Goal: Task Accomplishment & Management: Use online tool/utility

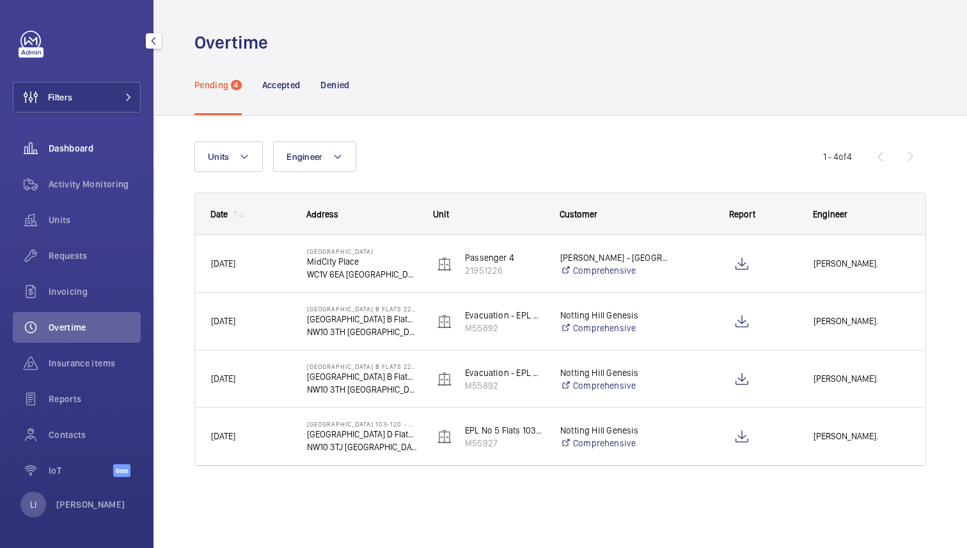
click at [85, 146] on span "Dashboard" at bounding box center [95, 148] width 92 height 13
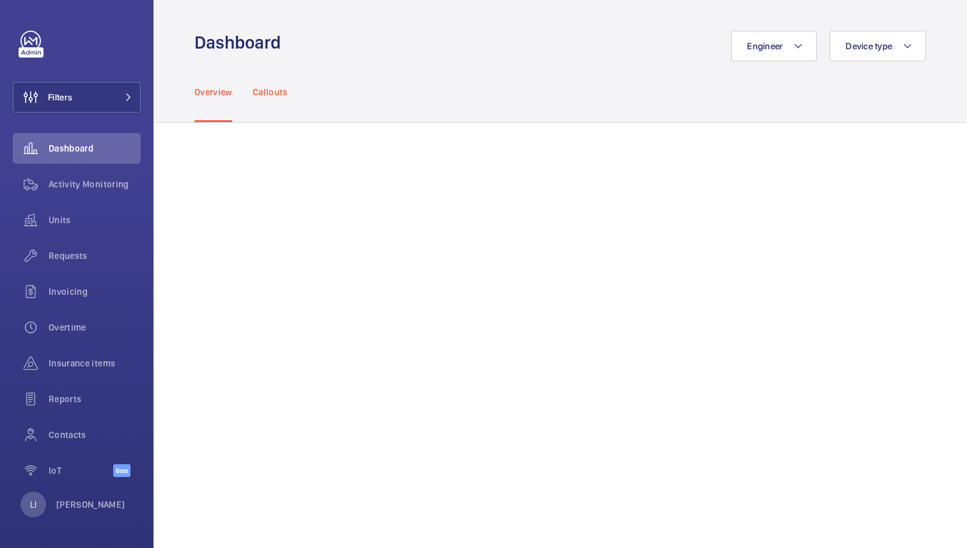
click at [265, 91] on p "Callouts" at bounding box center [270, 92] width 35 height 13
click at [222, 93] on p "Overview" at bounding box center [213, 92] width 38 height 13
click at [82, 514] on div "LI [PERSON_NAME]" at bounding box center [72, 505] width 105 height 26
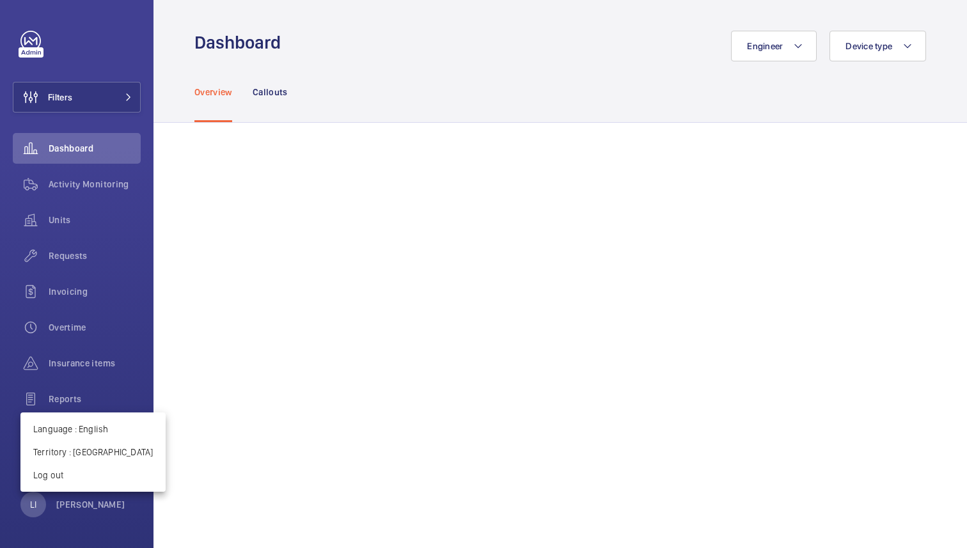
click at [397, 92] on div at bounding box center [483, 274] width 967 height 548
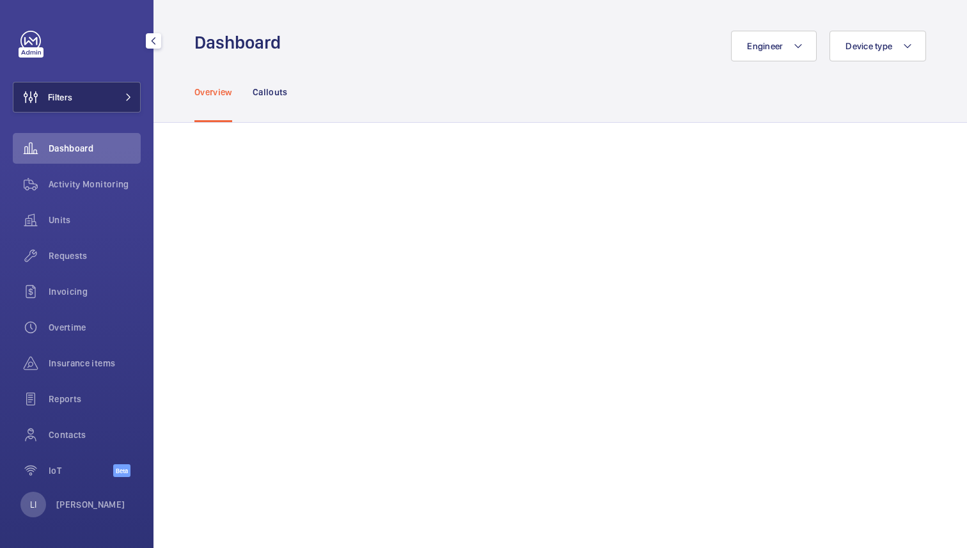
click at [125, 93] on mat-icon at bounding box center [129, 97] width 8 height 8
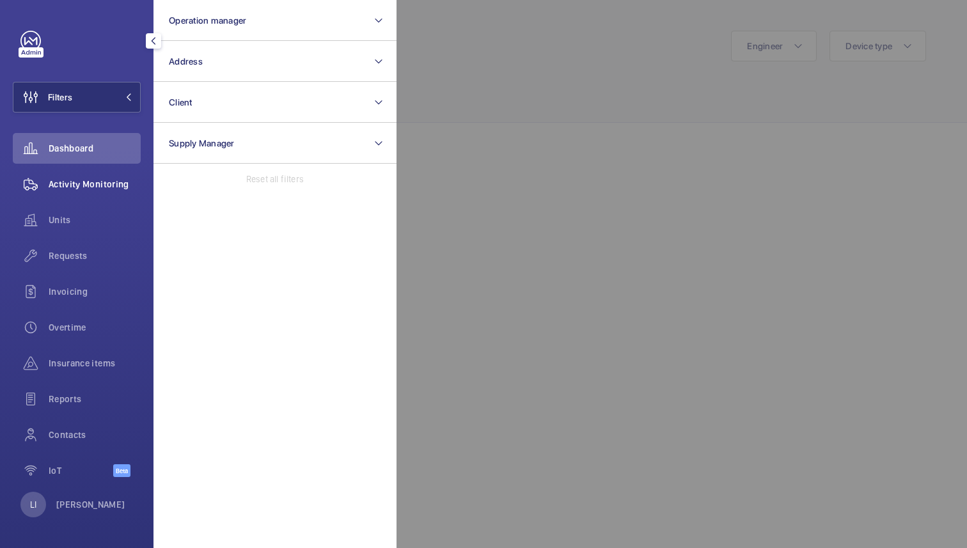
click at [77, 187] on span "Activity Monitoring" at bounding box center [95, 184] width 92 height 13
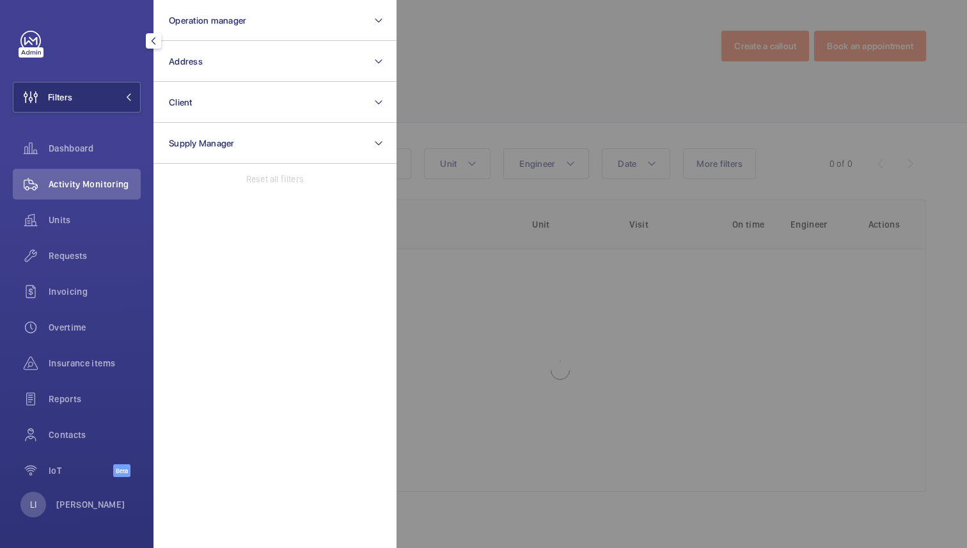
click at [569, 95] on div at bounding box center [880, 274] width 967 height 548
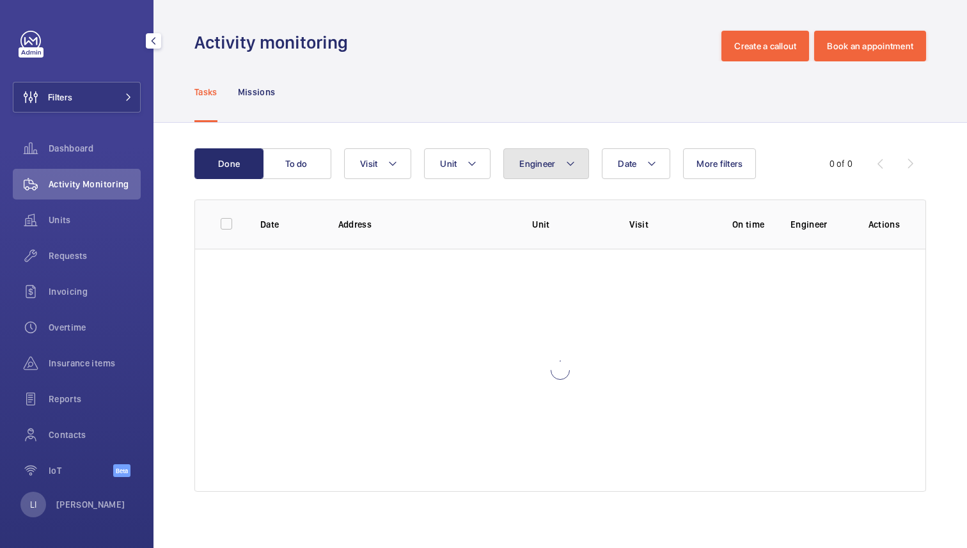
click at [572, 161] on mat-icon at bounding box center [570, 163] width 10 height 15
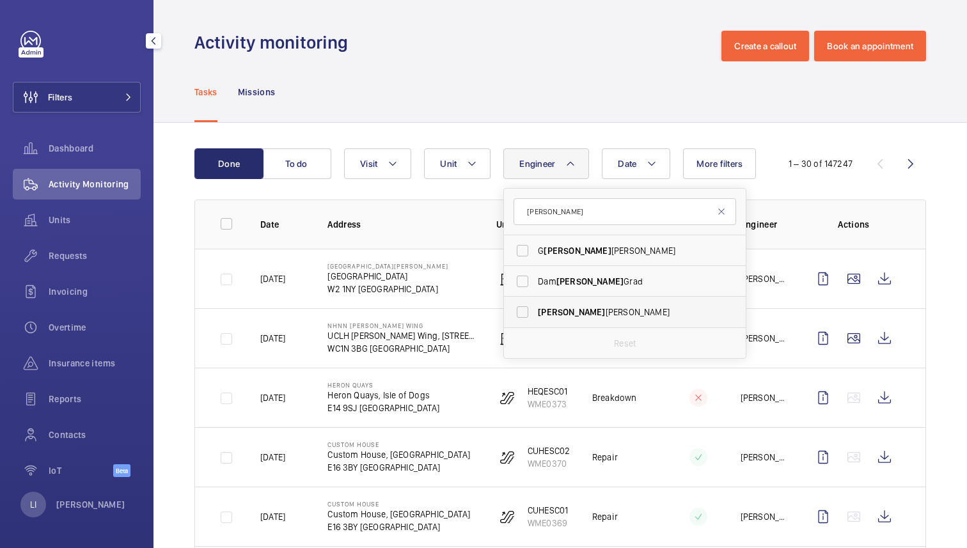
type input "[PERSON_NAME]"
click at [548, 308] on span "[PERSON_NAME]" at bounding box center [571, 312] width 67 height 10
click at [535, 308] on input "[PERSON_NAME]" at bounding box center [523, 312] width 26 height 26
checkbox input "true"
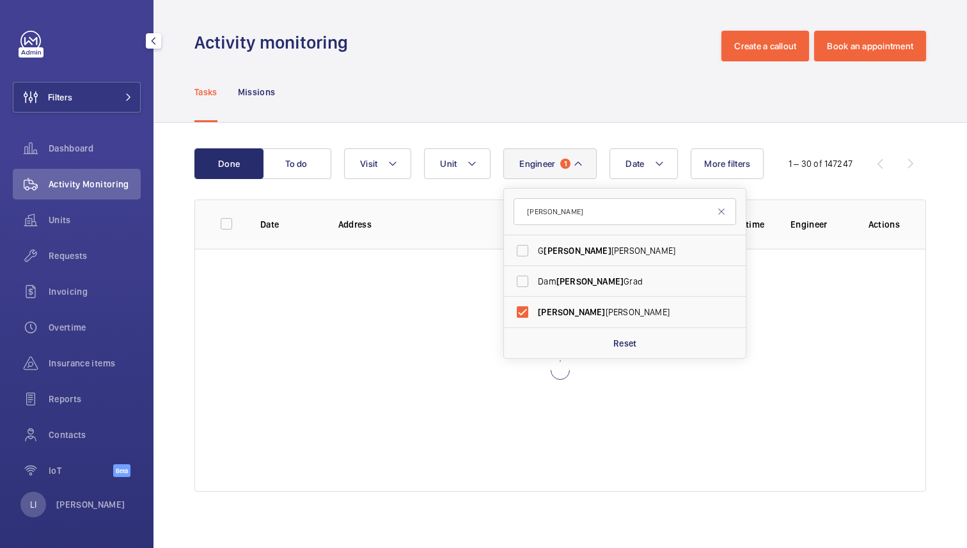
click at [583, 106] on div "Tasks Missions" at bounding box center [560, 91] width 732 height 61
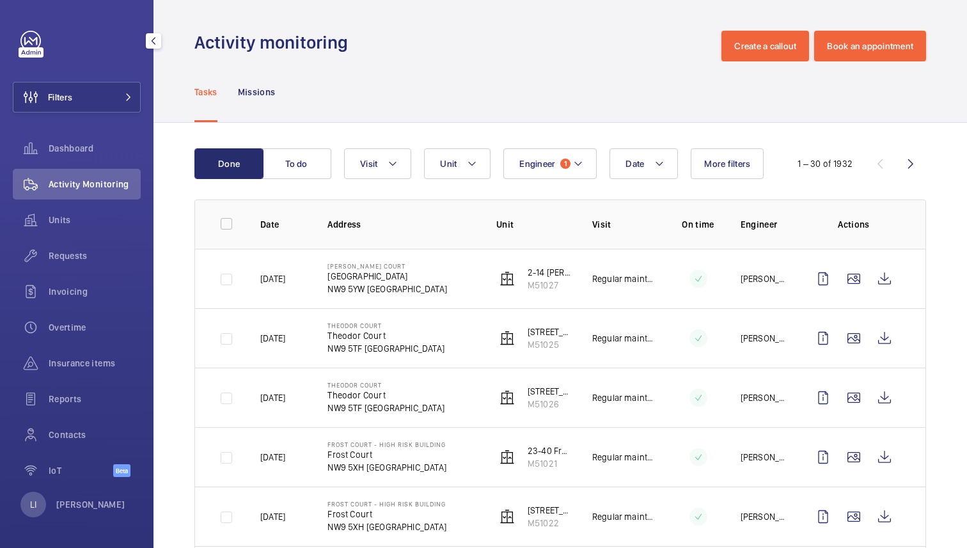
click at [375, 155] on button "Visit" at bounding box center [377, 163] width 67 height 31
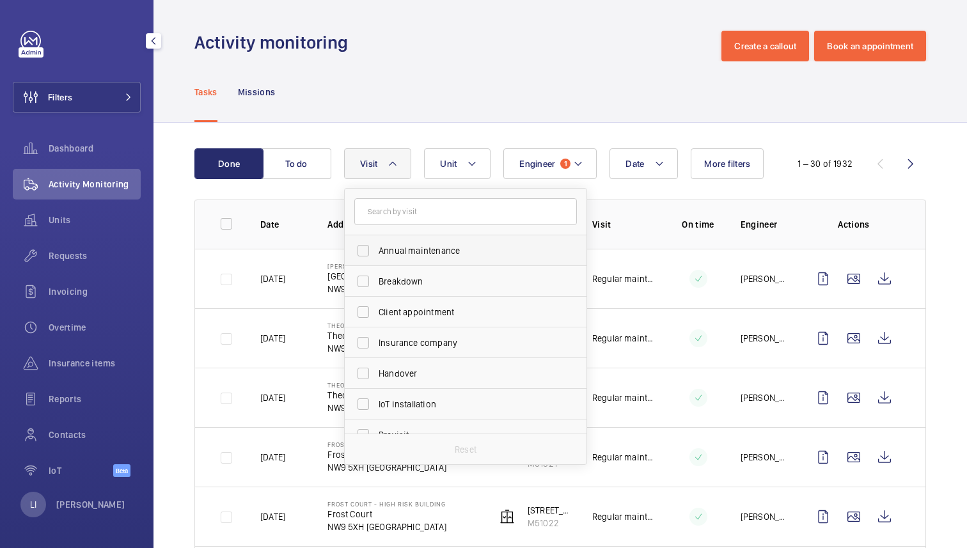
click at [400, 249] on span "Annual maintenance" at bounding box center [467, 250] width 176 height 13
click at [376, 249] on input "Annual maintenance" at bounding box center [364, 251] width 26 height 26
checkbox input "true"
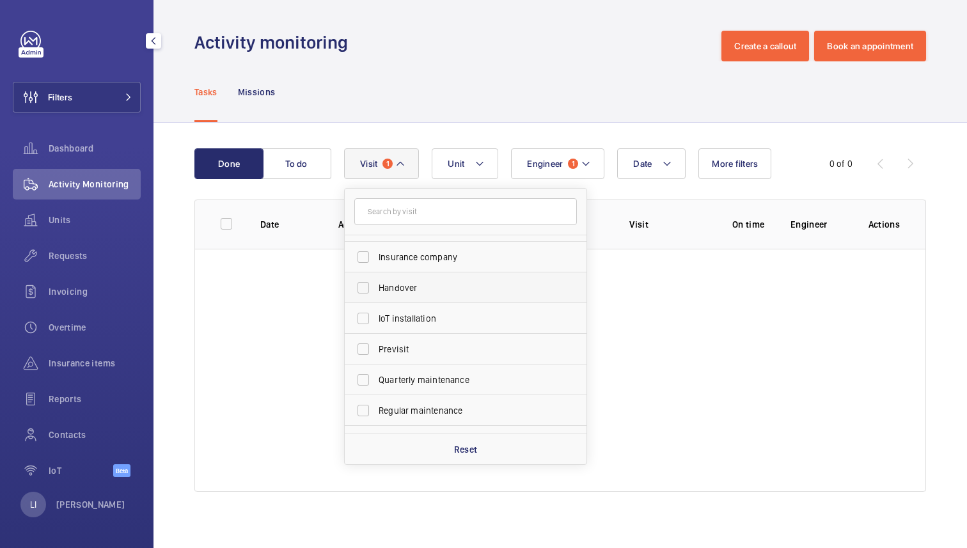
scroll to position [148, 0]
click at [420, 326] on label "Quarterly maintenance" at bounding box center [456, 318] width 223 height 31
click at [376, 326] on input "Quarterly maintenance" at bounding box center [364, 318] width 26 height 26
checkbox input "true"
click at [420, 349] on span "Regular maintenance" at bounding box center [467, 348] width 176 height 13
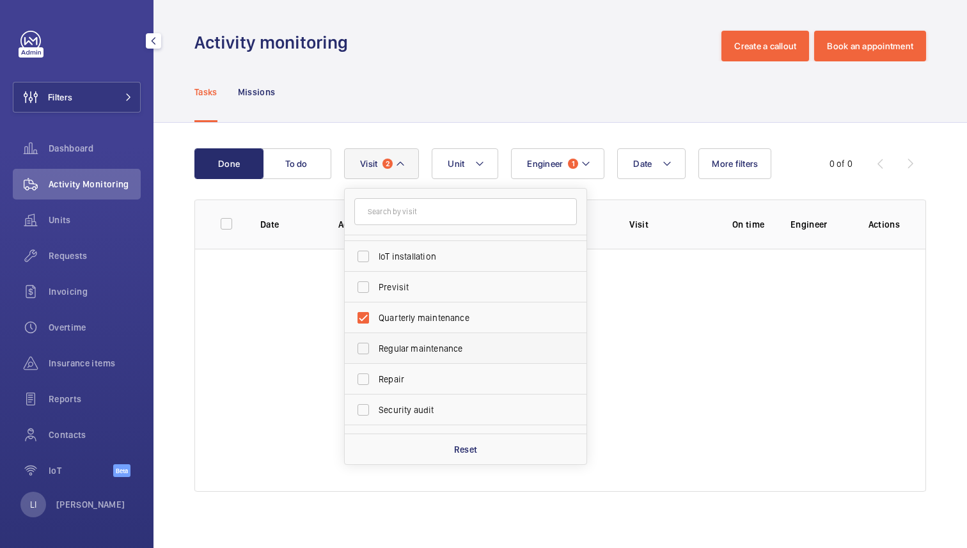
click at [376, 349] on input "Regular maintenance" at bounding box center [364, 349] width 26 height 26
checkbox input "true"
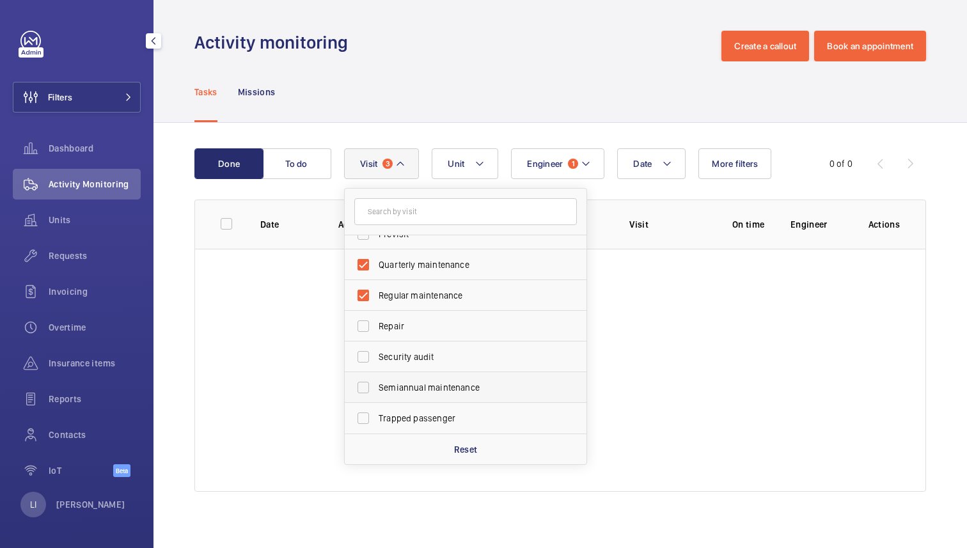
click at [427, 391] on span "Semiannual maintenance" at bounding box center [467, 387] width 176 height 13
click at [376, 391] on input "Semiannual maintenance" at bounding box center [364, 388] width 26 height 26
checkbox input "true"
click at [600, 79] on div "Tasks Missions" at bounding box center [560, 91] width 732 height 61
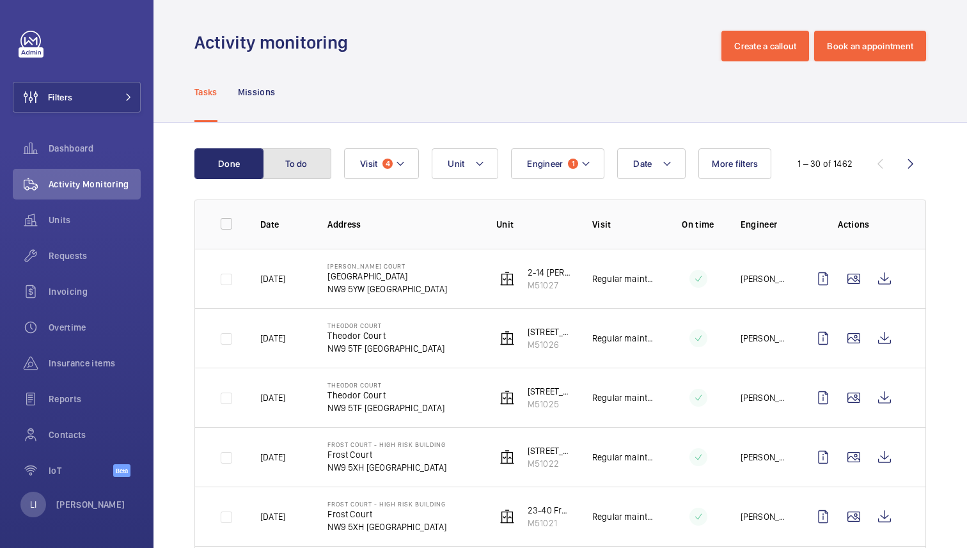
click at [293, 167] on button "To do" at bounding box center [296, 163] width 69 height 31
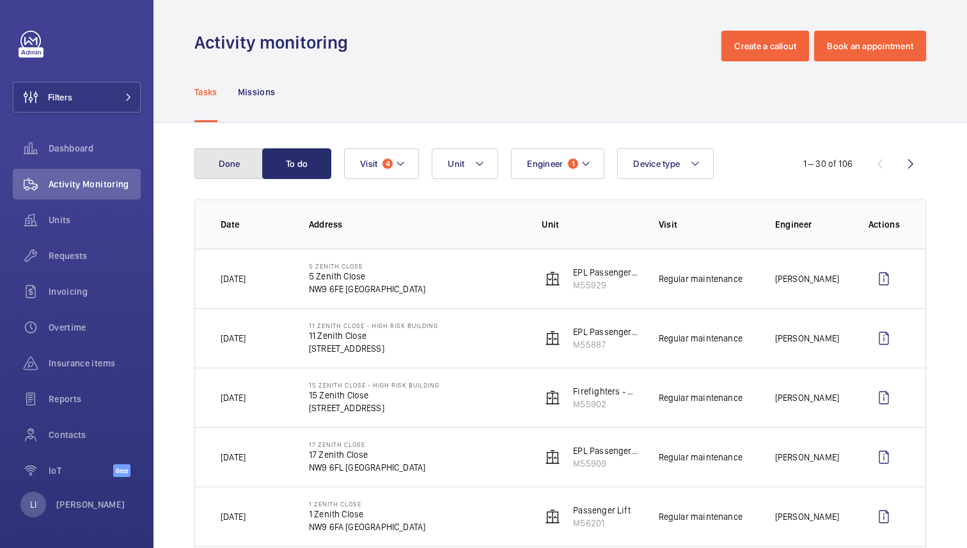
click at [230, 166] on button "Done" at bounding box center [228, 163] width 69 height 31
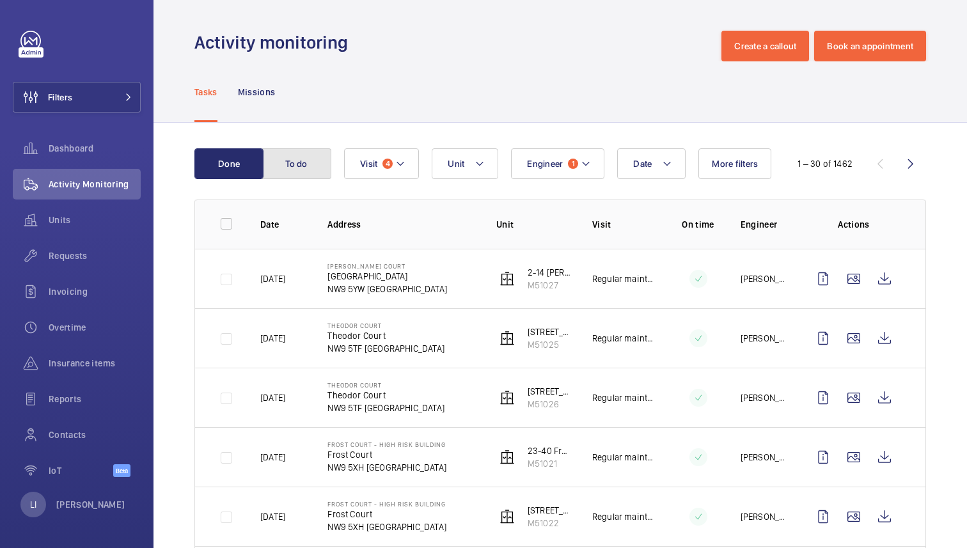
click at [305, 163] on button "To do" at bounding box center [296, 163] width 69 height 31
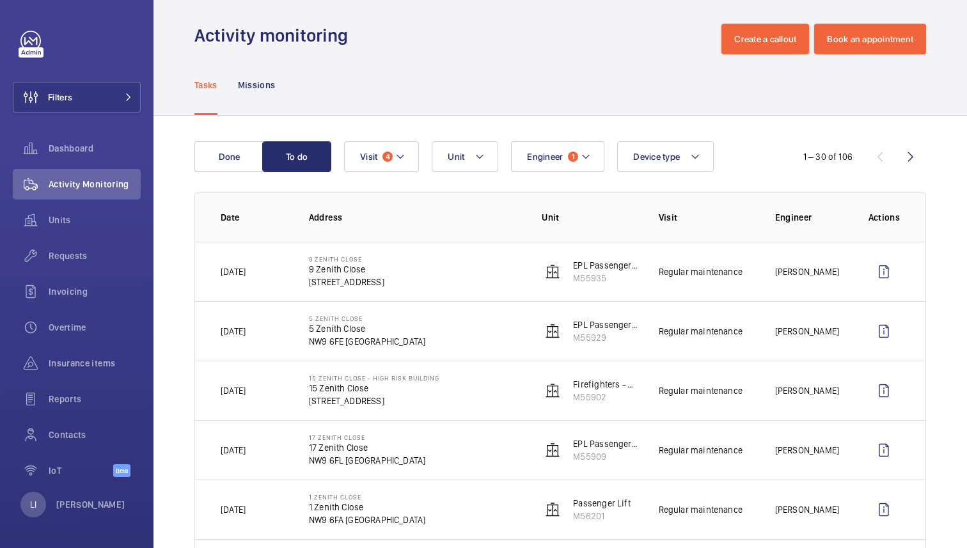
scroll to position [4, 0]
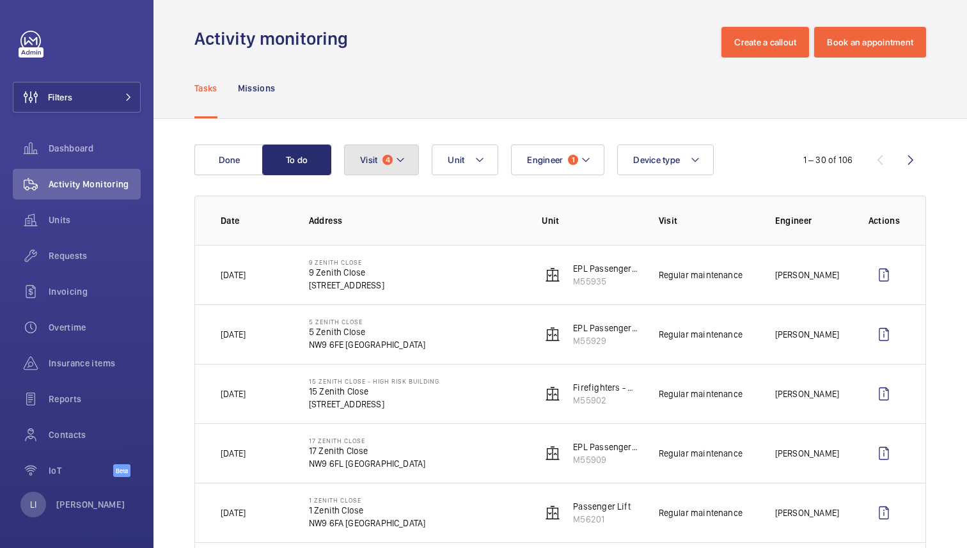
click at [395, 149] on button "Visit 4" at bounding box center [381, 160] width 75 height 31
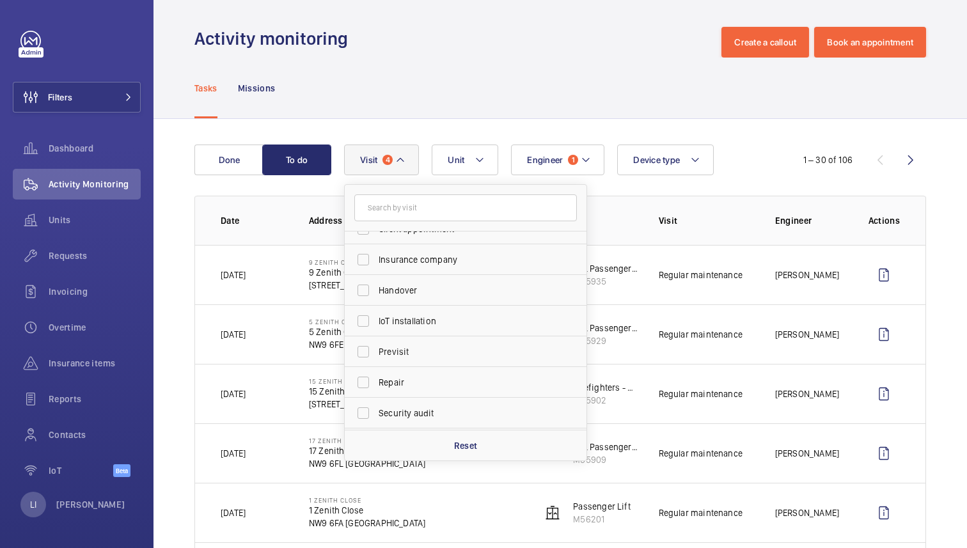
scroll to position [201, 0]
click at [461, 445] on p "Reset" at bounding box center [466, 445] width 24 height 13
checkbox input "false"
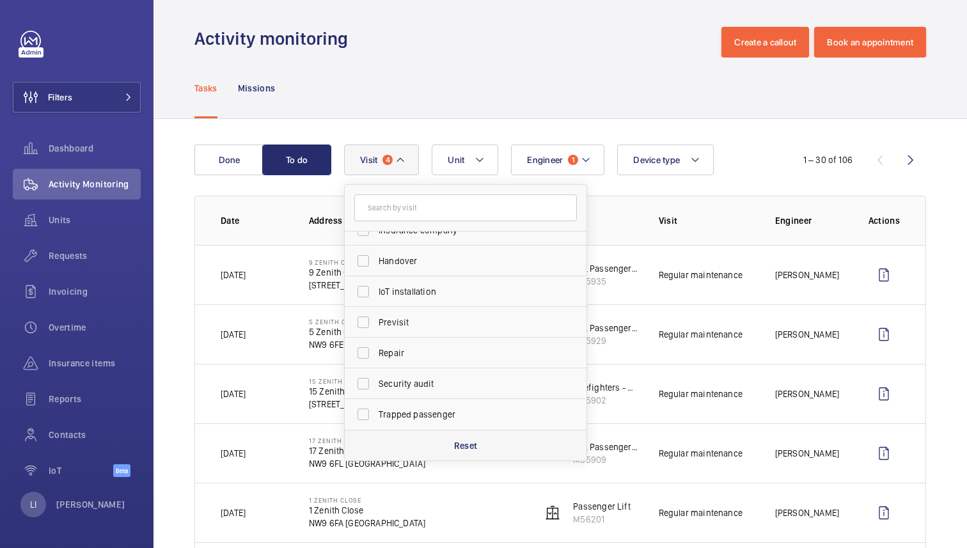
checkbox input "false"
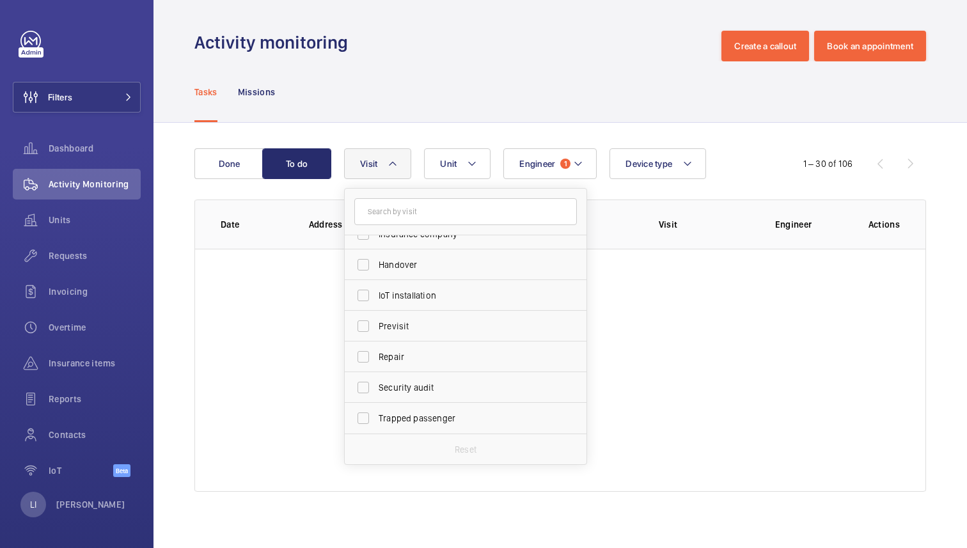
click at [553, 71] on div "Tasks Missions" at bounding box center [560, 91] width 732 height 61
